Goal: Unclear: Unclear

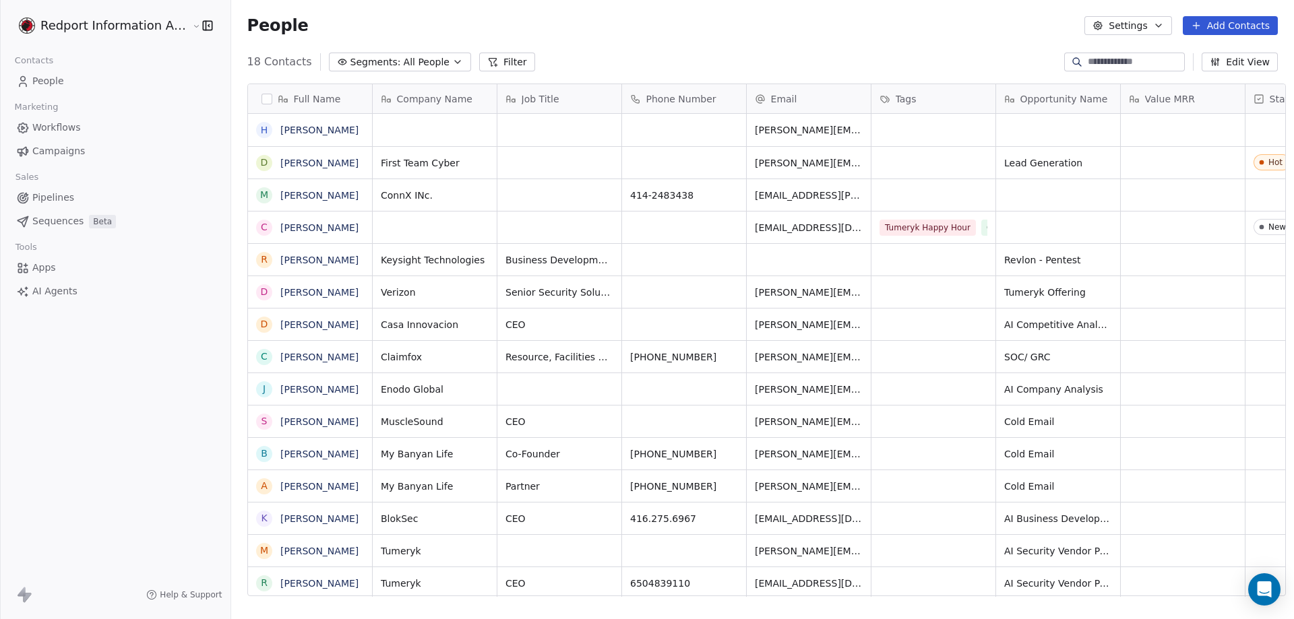
scroll to position [534, 1060]
